Goal: Task Accomplishment & Management: Manage account settings

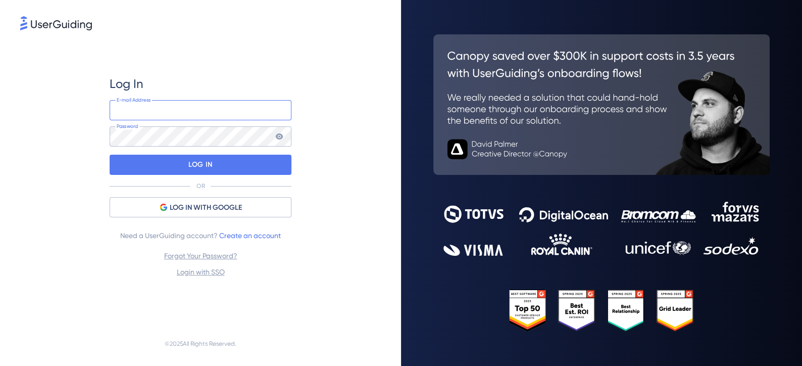
click at [164, 105] on input "email" at bounding box center [201, 110] width 182 height 20
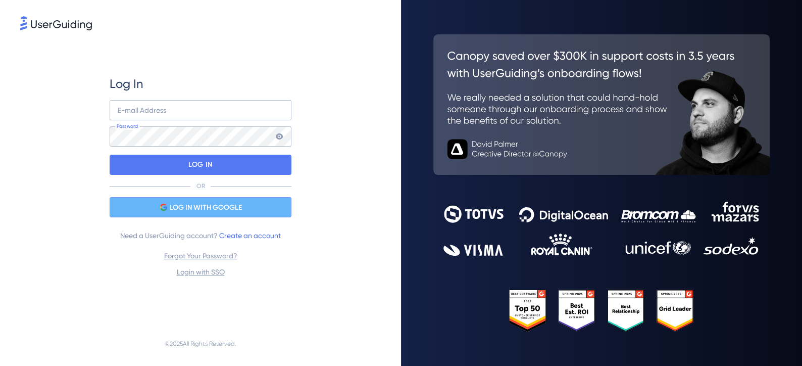
click at [187, 214] on div "LOG IN WITH GOOGLE" at bounding box center [201, 207] width 182 height 20
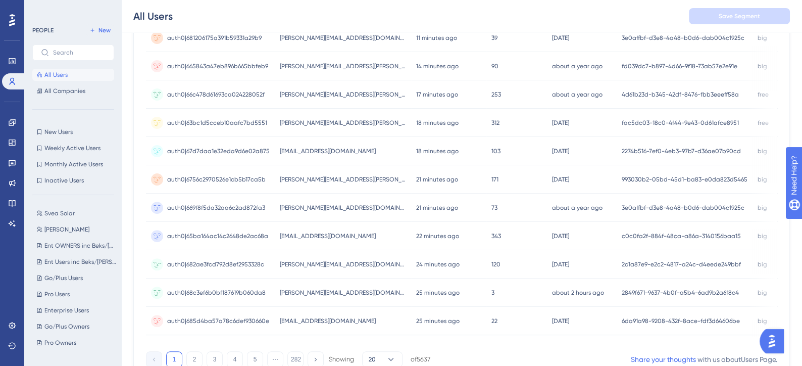
scroll to position [415, 0]
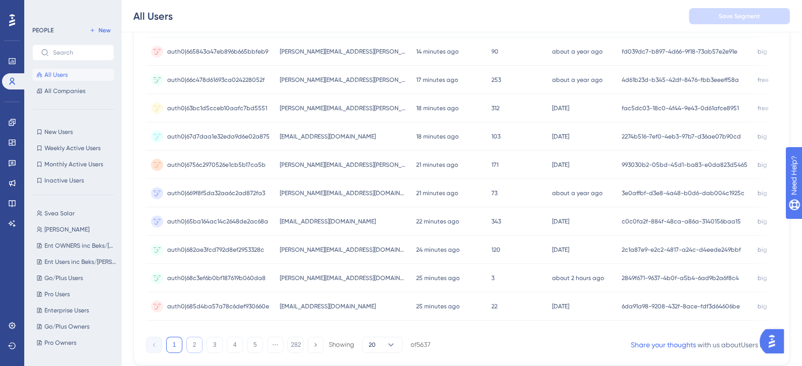
click at [195, 345] on button "2" at bounding box center [194, 345] width 16 height 16
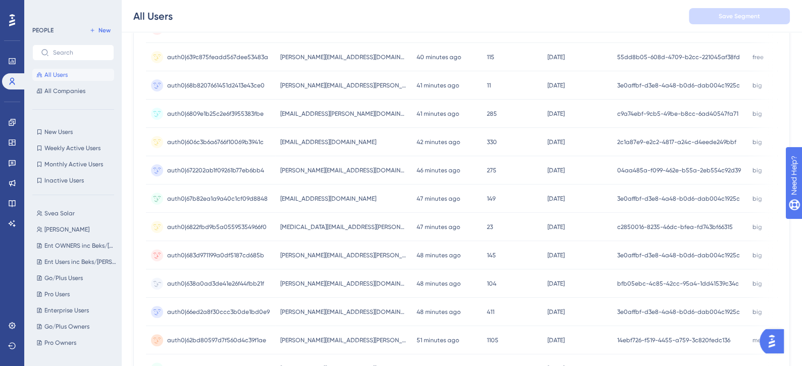
scroll to position [449, 0]
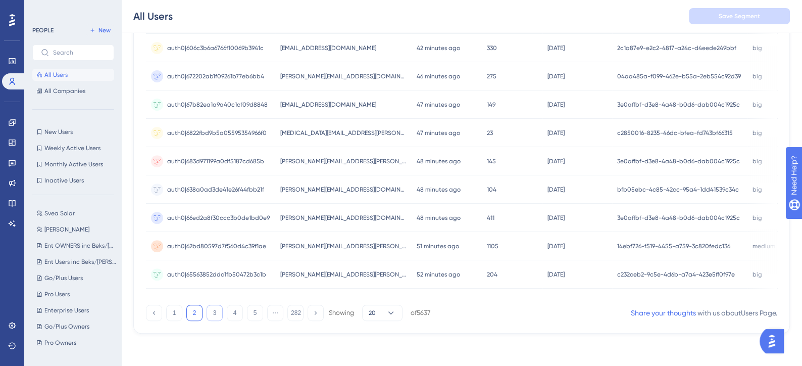
click at [218, 315] on button "3" at bounding box center [215, 313] width 16 height 16
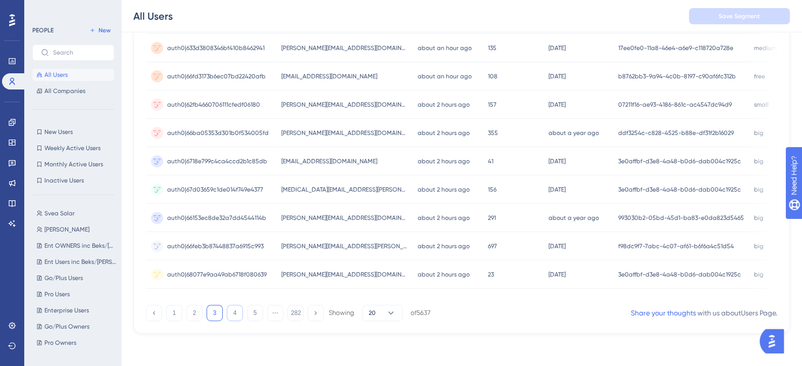
click at [232, 317] on button "4" at bounding box center [235, 313] width 16 height 16
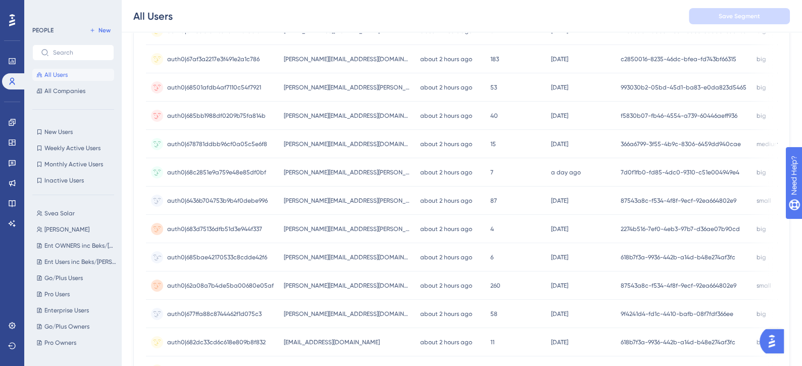
scroll to position [0, 0]
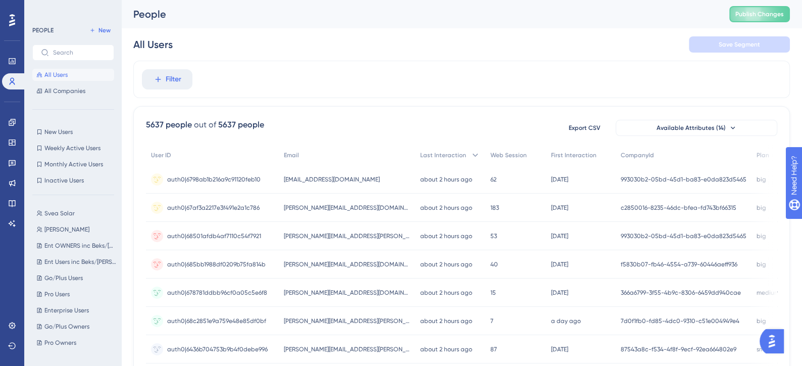
click at [64, 76] on span "All Users" at bounding box center [55, 75] width 23 height 8
click at [152, 77] on button "Filter" at bounding box center [167, 79] width 51 height 20
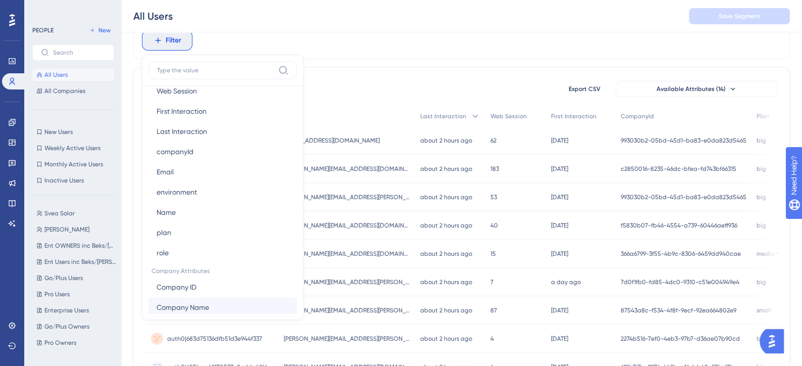
scroll to position [482, 0]
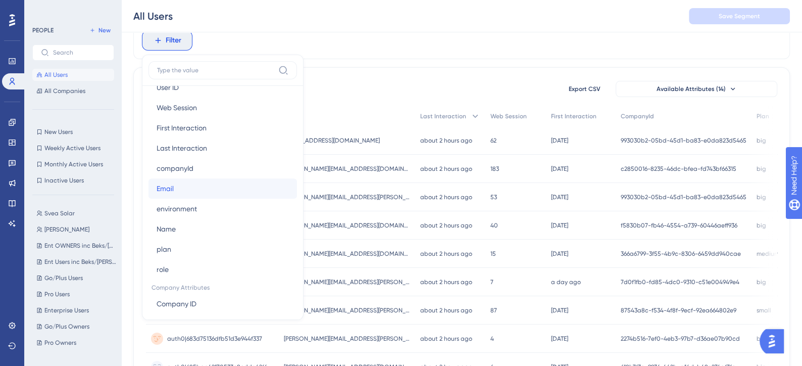
click at [184, 190] on button "Email Email" at bounding box center [223, 188] width 149 height 20
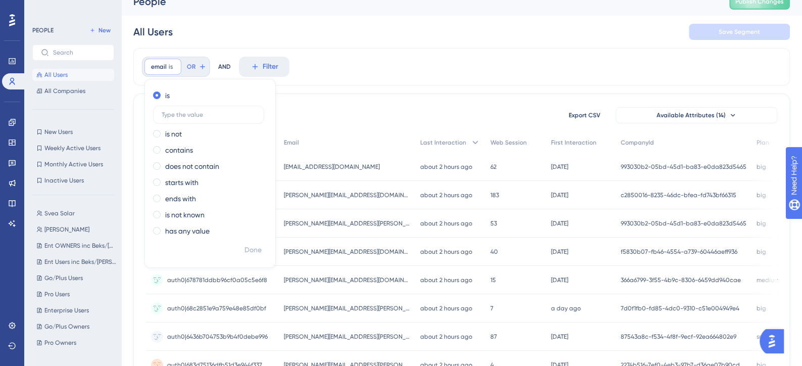
scroll to position [16, 0]
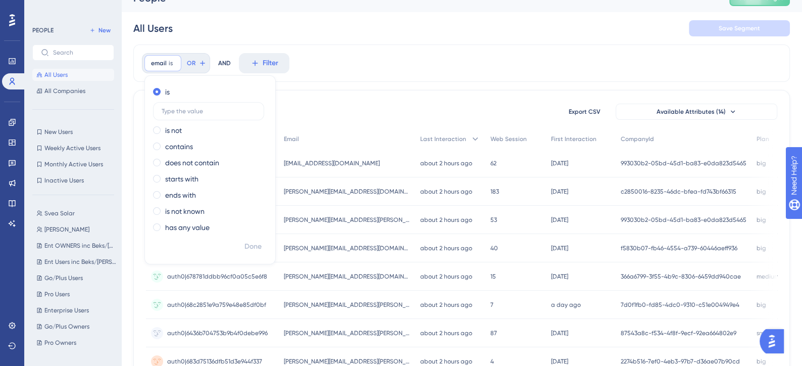
type input "@"
click at [159, 150] on div "contains" at bounding box center [208, 146] width 110 height 12
click at [209, 143] on input "text" at bounding box center [209, 143] width 94 height 7
type input "plejd"
click at [259, 248] on span "Done" at bounding box center [253, 247] width 17 height 12
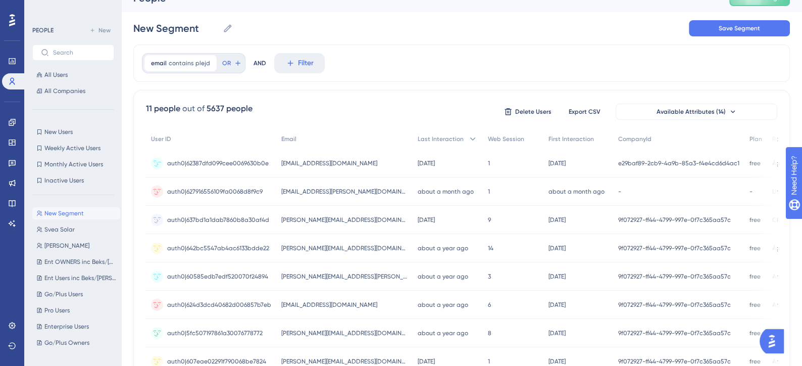
click at [337, 157] on div "[EMAIL_ADDRESS][DOMAIN_NAME] [DOMAIN_NAME][EMAIL_ADDRESS][DOMAIN_NAME]" at bounding box center [344, 163] width 136 height 28
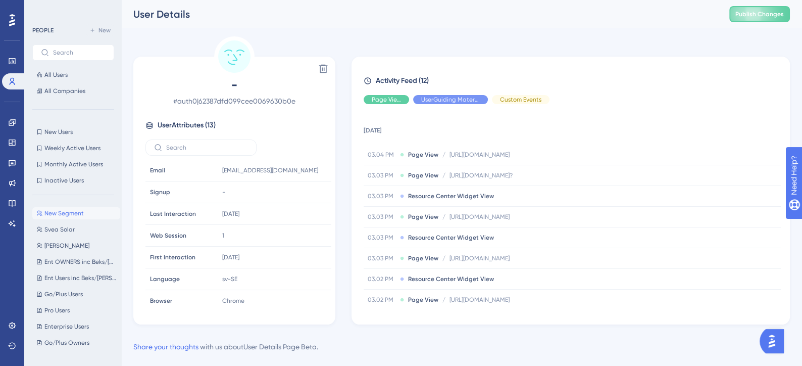
click at [11, 36] on div "Performance Users" at bounding box center [12, 58] width 20 height 61
click at [16, 27] on div at bounding box center [12, 20] width 16 height 16
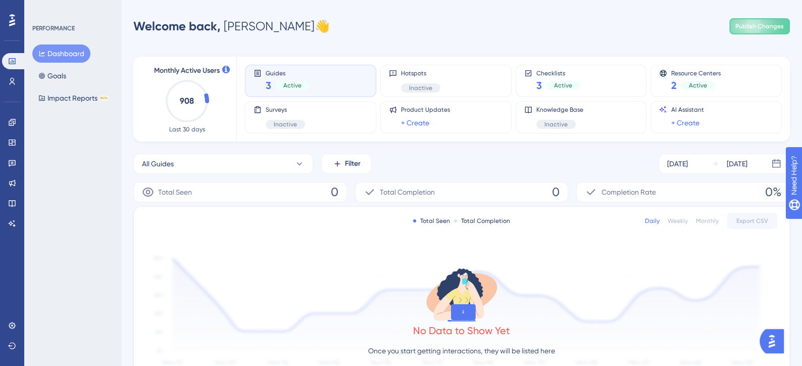
click at [15, 25] on div at bounding box center [12, 20] width 16 height 16
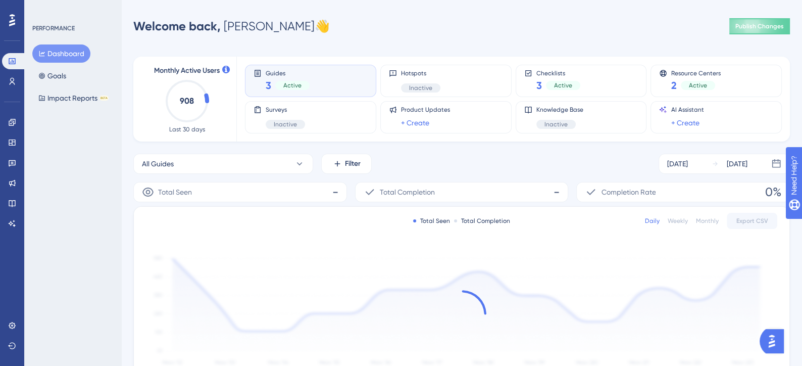
click at [9, 13] on div at bounding box center [12, 20] width 16 height 16
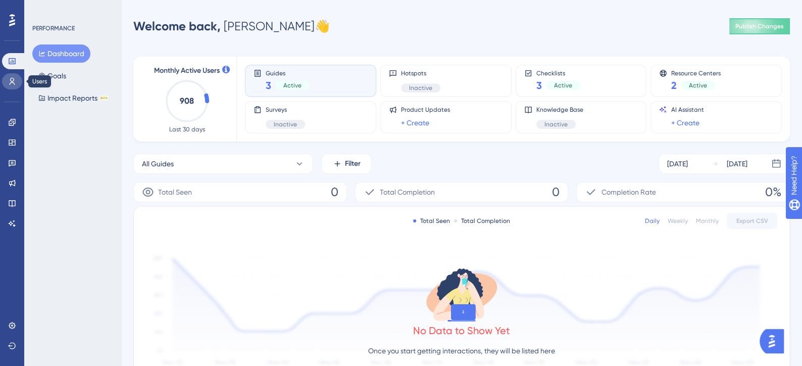
click at [20, 85] on link at bounding box center [12, 81] width 20 height 16
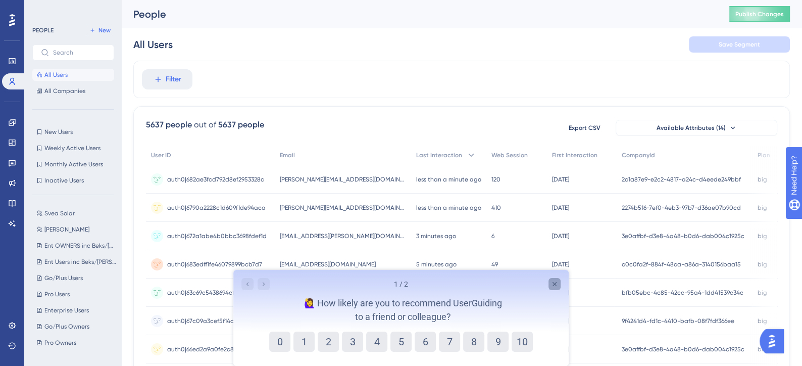
click at [557, 282] on icon "Close survey" at bounding box center [555, 284] width 8 height 8
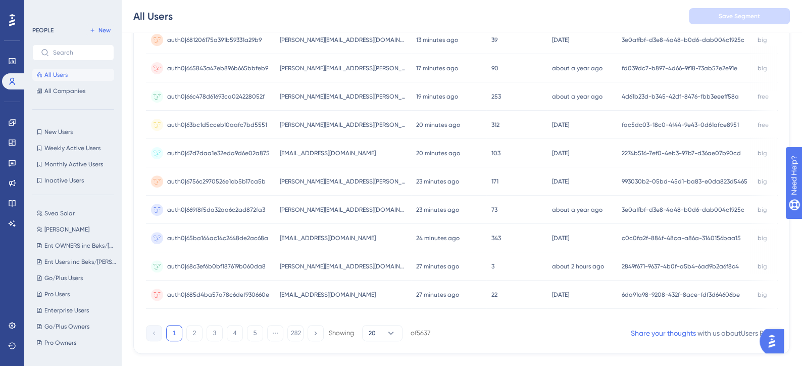
scroll to position [449, 0]
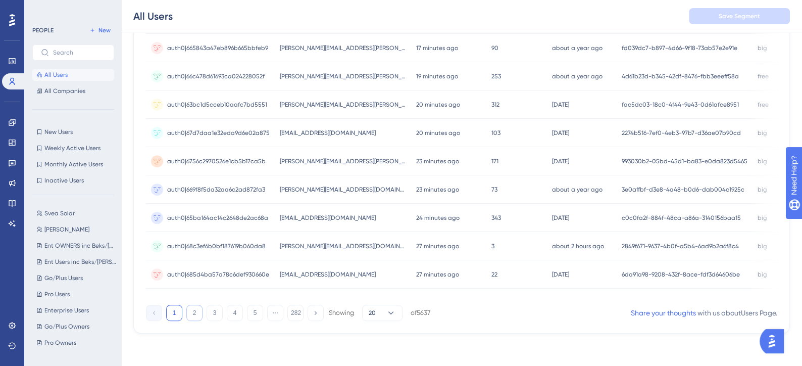
click at [188, 317] on button "2" at bounding box center [194, 313] width 16 height 16
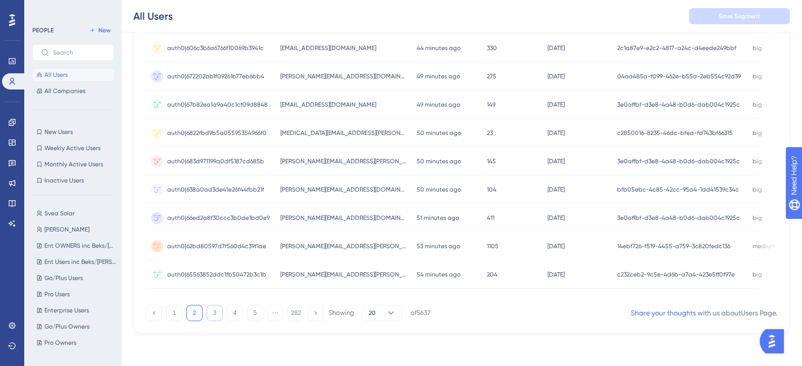
click at [213, 320] on button "3" at bounding box center [215, 313] width 16 height 16
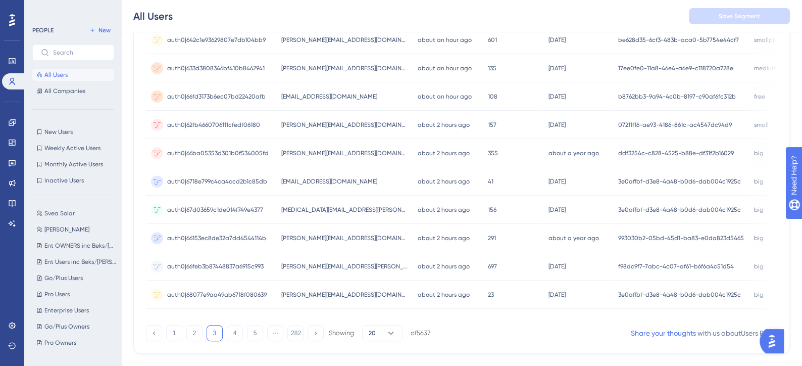
scroll to position [431, 0]
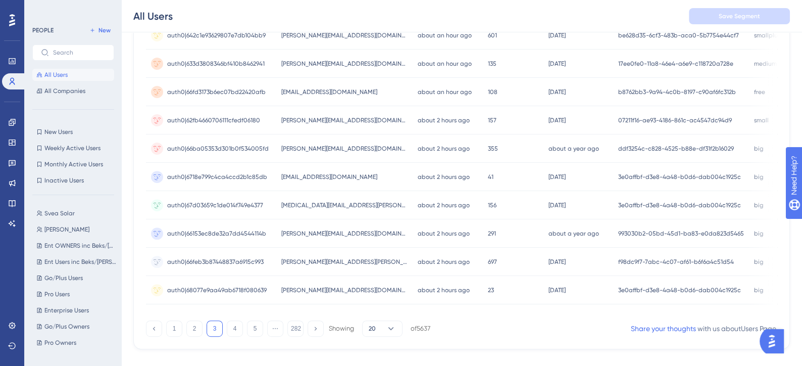
click at [226, 330] on div "1 2 3 4 5 ⋯ 282 Showing 20 of 5637" at bounding box center [288, 328] width 284 height 16
click at [229, 330] on button "4" at bounding box center [235, 328] width 16 height 16
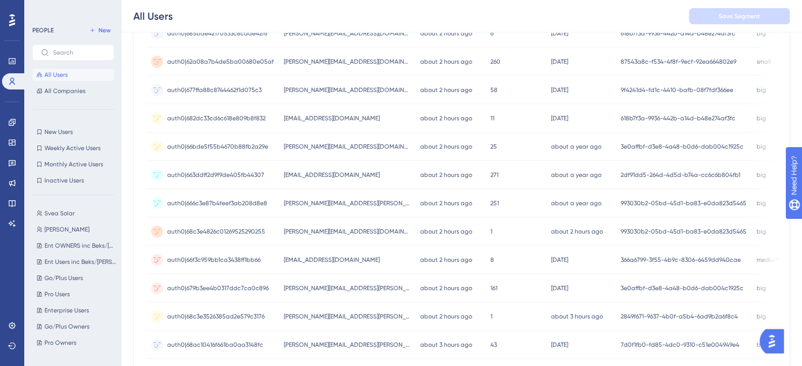
scroll to position [0, 0]
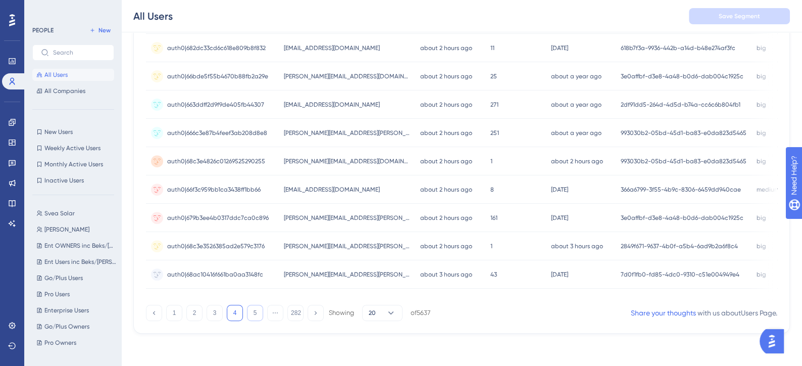
click at [248, 317] on button "5" at bounding box center [255, 313] width 16 height 16
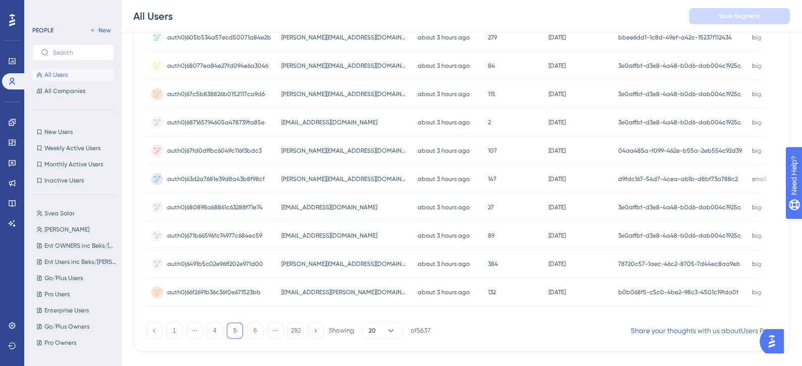
scroll to position [449, 0]
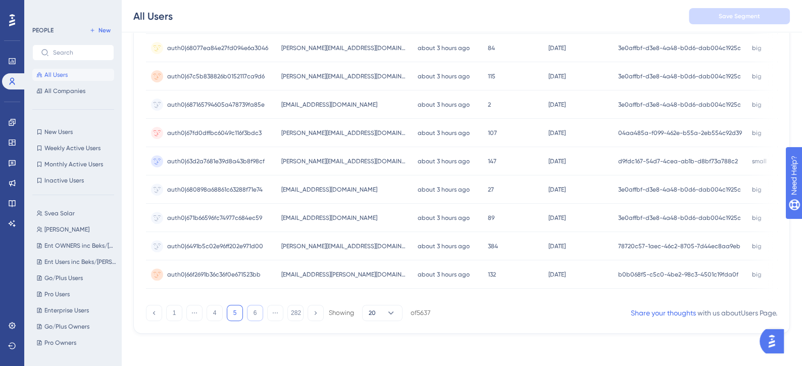
click at [253, 319] on button "6" at bounding box center [255, 313] width 16 height 16
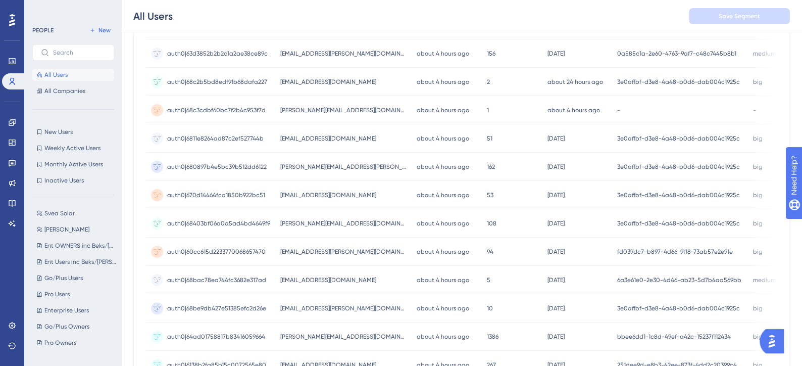
click at [287, 197] on span "[EMAIL_ADDRESS][DOMAIN_NAME]" at bounding box center [328, 195] width 96 height 8
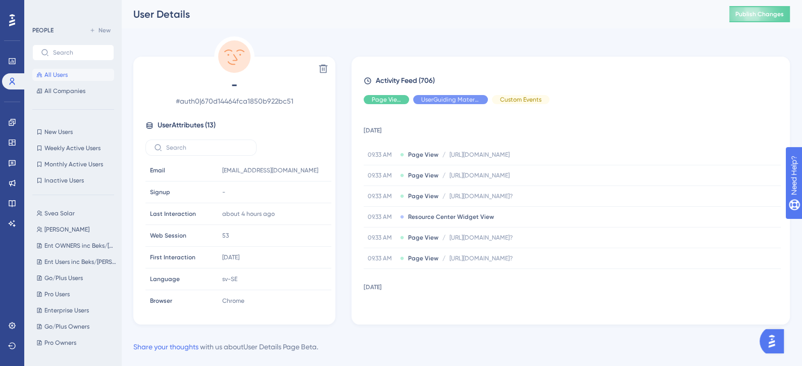
scroll to position [19, 0]
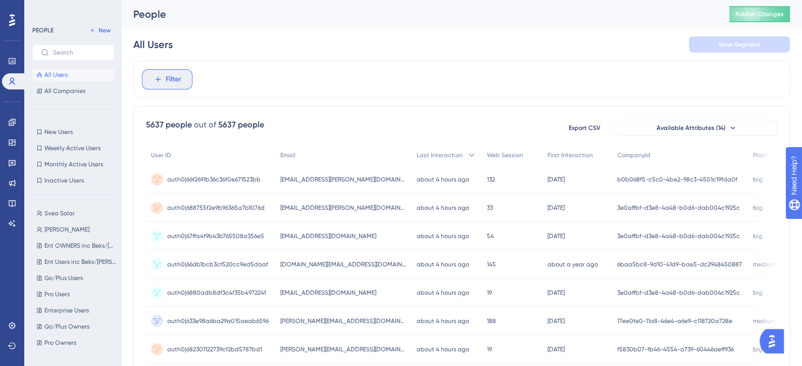
click at [167, 78] on span "Filter" at bounding box center [174, 79] width 16 height 12
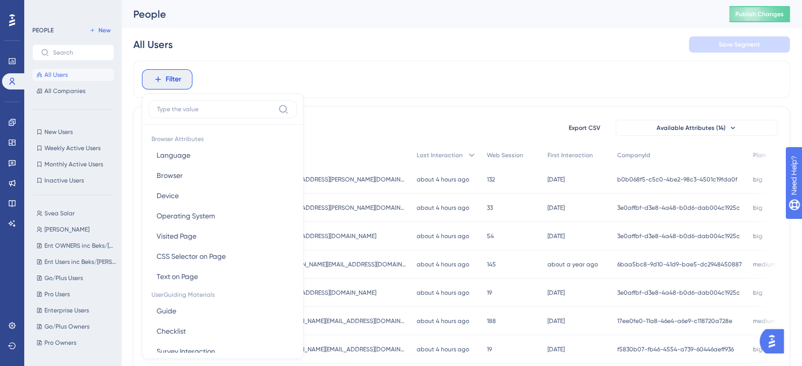
scroll to position [33, 0]
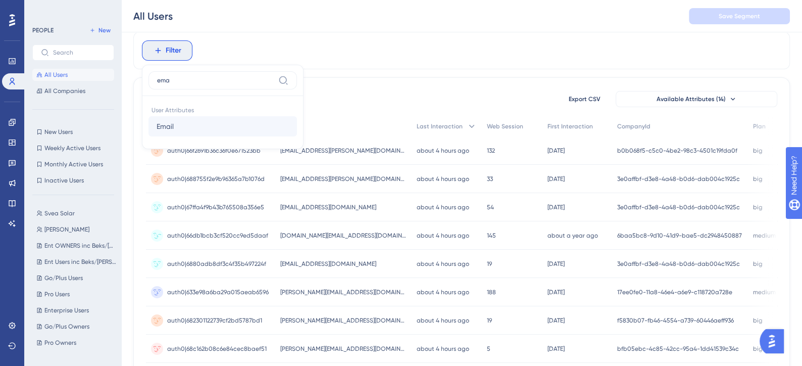
type input "ema"
click at [187, 124] on button "Email Email" at bounding box center [223, 126] width 149 height 20
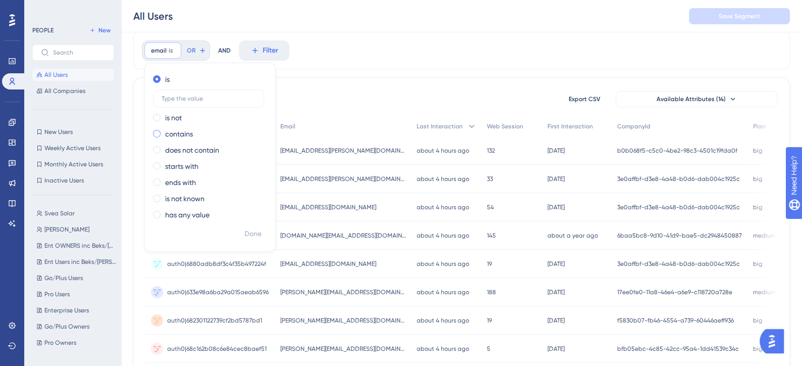
click at [185, 132] on label "contains" at bounding box center [179, 134] width 28 height 12
type input "plejd"
click at [251, 231] on span "Done" at bounding box center [253, 234] width 17 height 12
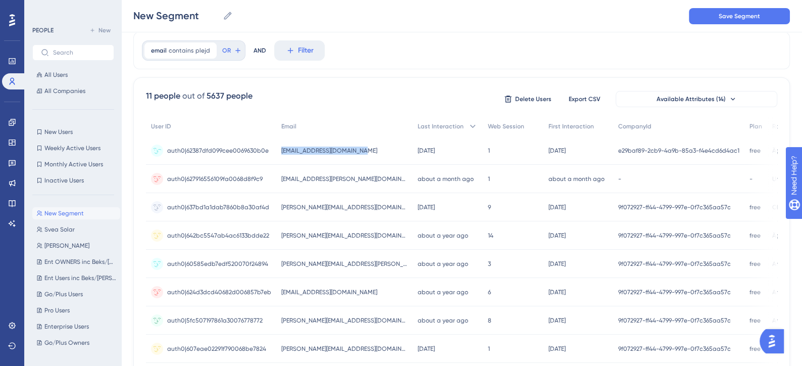
drag, startPoint x: 363, startPoint y: 149, endPoint x: 279, endPoint y: 147, distance: 83.9
click at [279, 147] on div "[EMAIL_ADDRESS][DOMAIN_NAME] [DOMAIN_NAME][EMAIL_ADDRESS][DOMAIN_NAME]" at bounding box center [344, 150] width 136 height 28
copy span "[EMAIL_ADDRESS][DOMAIN_NAME]"
drag, startPoint x: 278, startPoint y: 184, endPoint x: 351, endPoint y: 179, distance: 72.9
click at [351, 179] on div "[EMAIL_ADDRESS][PERSON_NAME][DOMAIN_NAME] [DOMAIN_NAME][EMAIL_ADDRESS][PERSON_N…" at bounding box center [344, 179] width 136 height 28
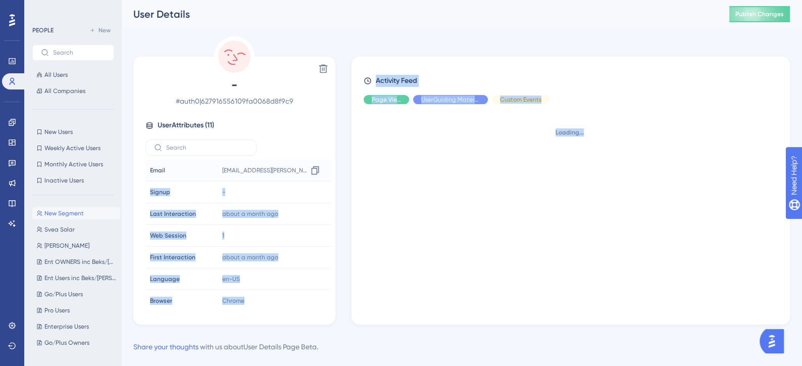
click at [302, 174] on div "Delete - # auth0|627916556109fa0068d8f9c9 User Attributes ( 11 ) Email Email [E…" at bounding box center [461, 180] width 657 height 288
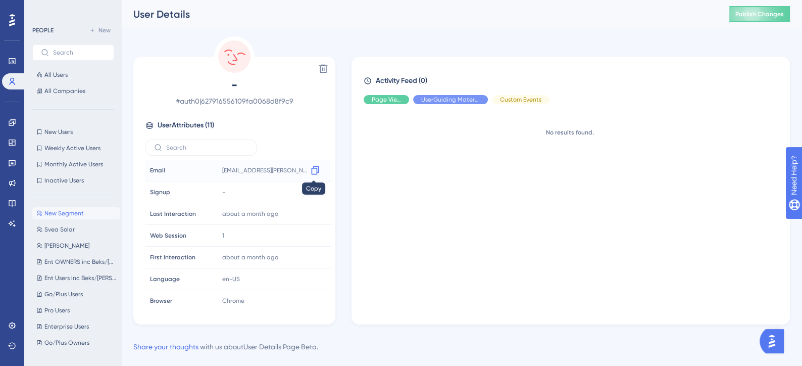
click at [311, 170] on icon at bounding box center [315, 170] width 8 height 9
